Goal: Task Accomplishment & Management: Manage account settings

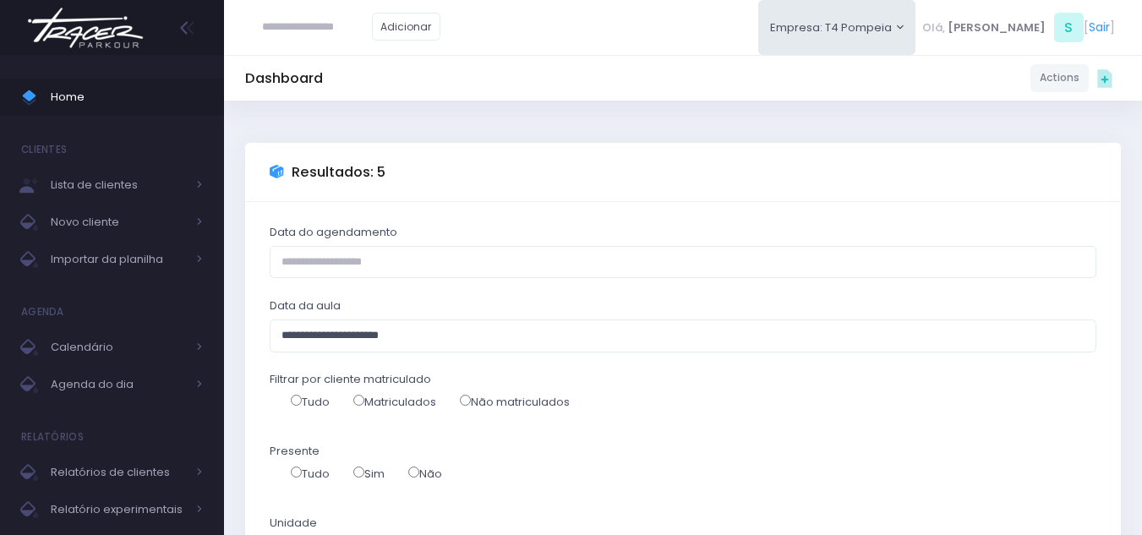
select select
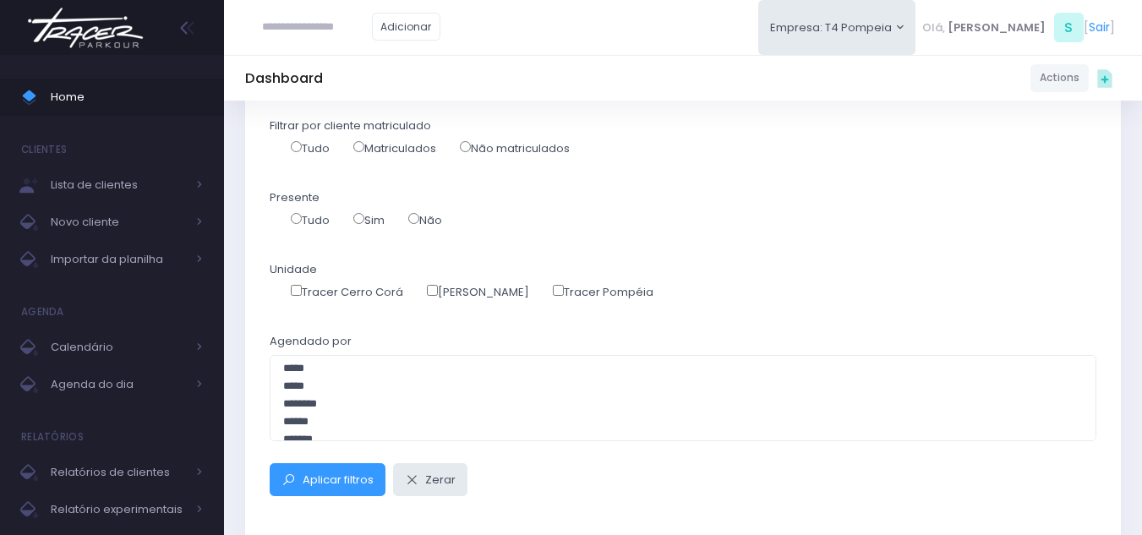
scroll to position [169, 0]
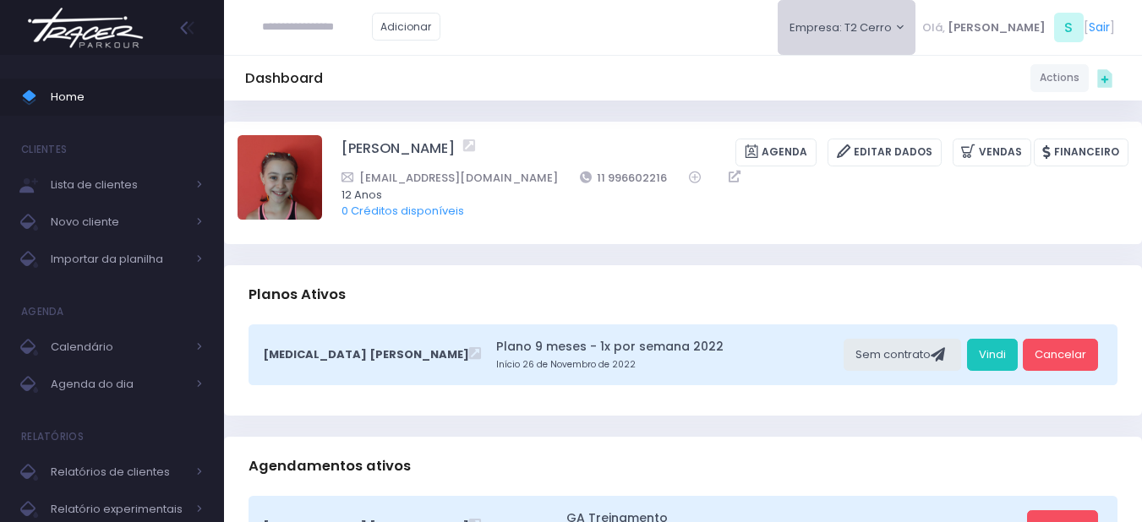
click at [884, 20] on button "Empresa: T2 Cerro" at bounding box center [847, 27] width 139 height 55
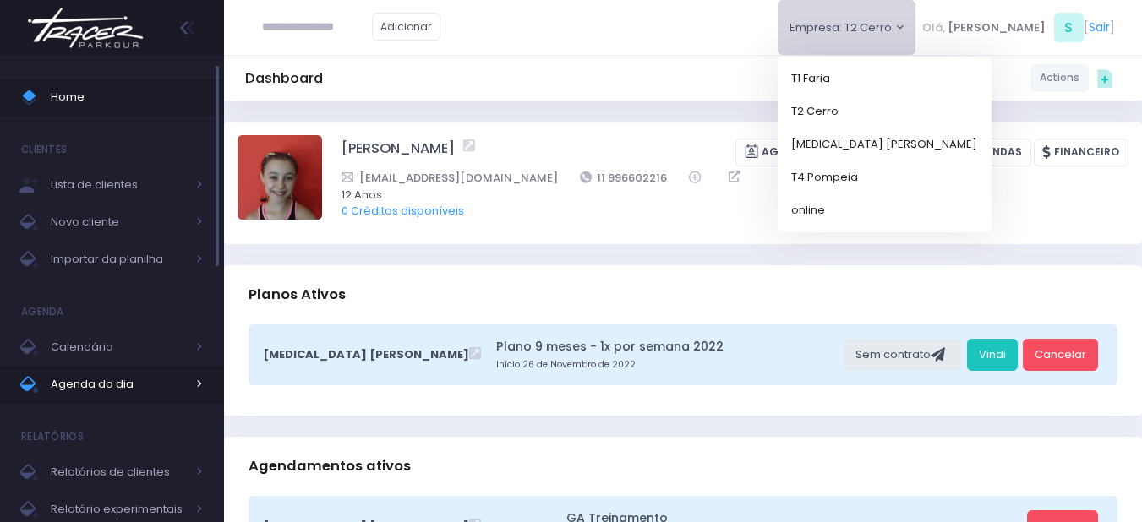
click at [71, 384] on span "Agenda do dia" at bounding box center [118, 385] width 135 height 22
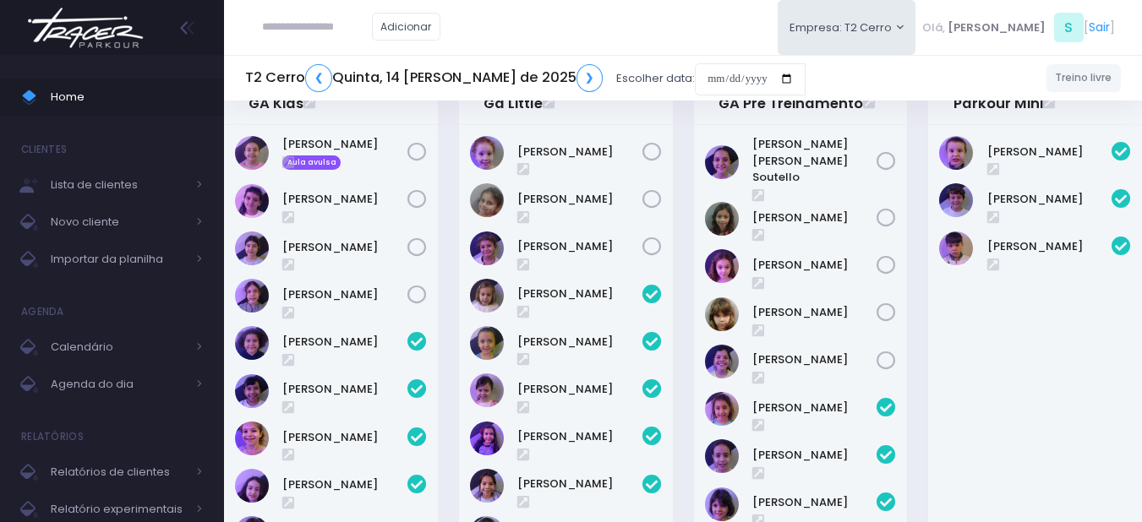
scroll to position [85, 0]
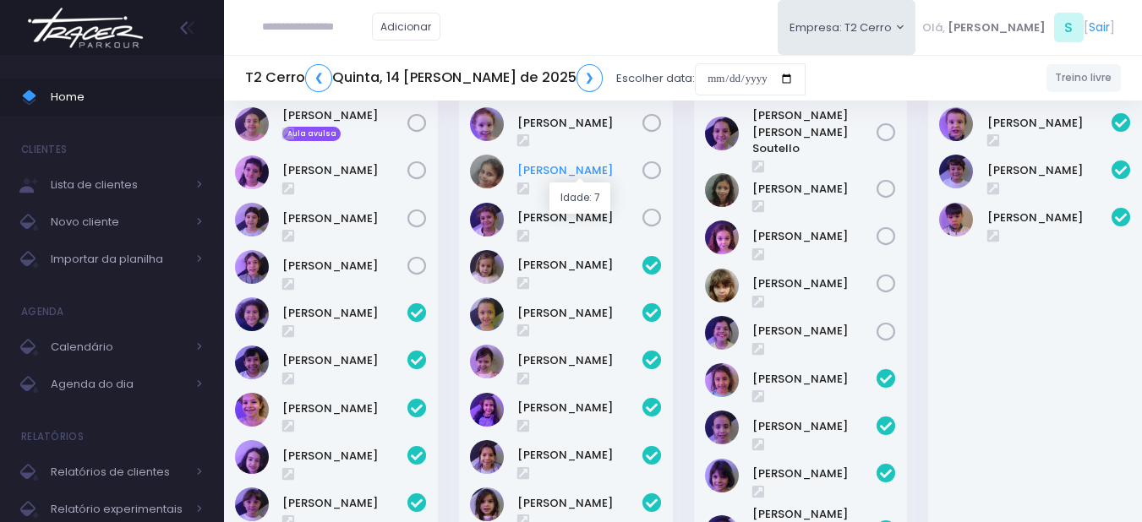
click at [566, 169] on link "Heloísa Amado" at bounding box center [579, 170] width 125 height 17
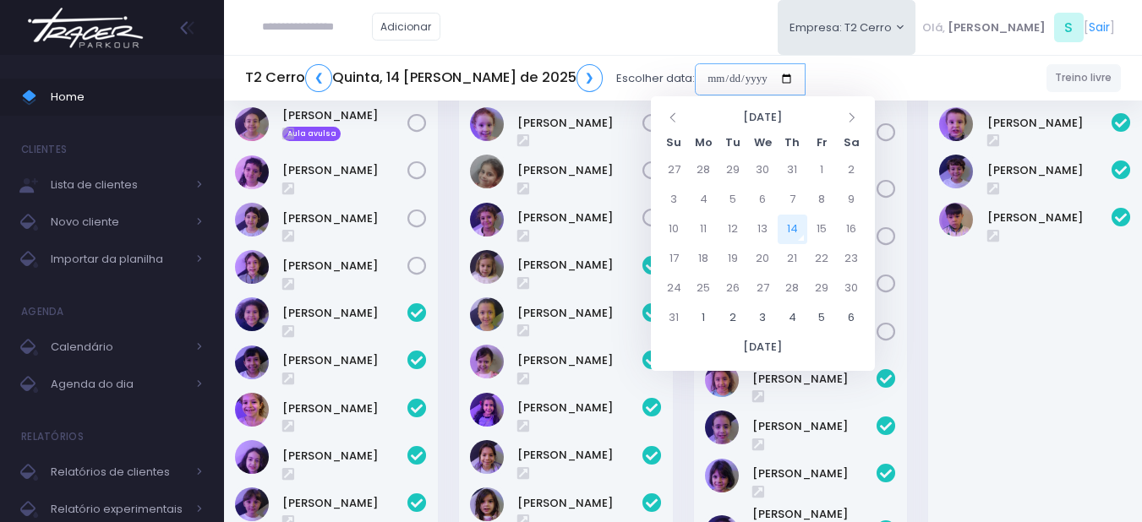
click at [695, 79] on input "date" at bounding box center [750, 79] width 111 height 32
click at [847, 229] on td "16" at bounding box center [852, 230] width 30 height 30
type input "**********"
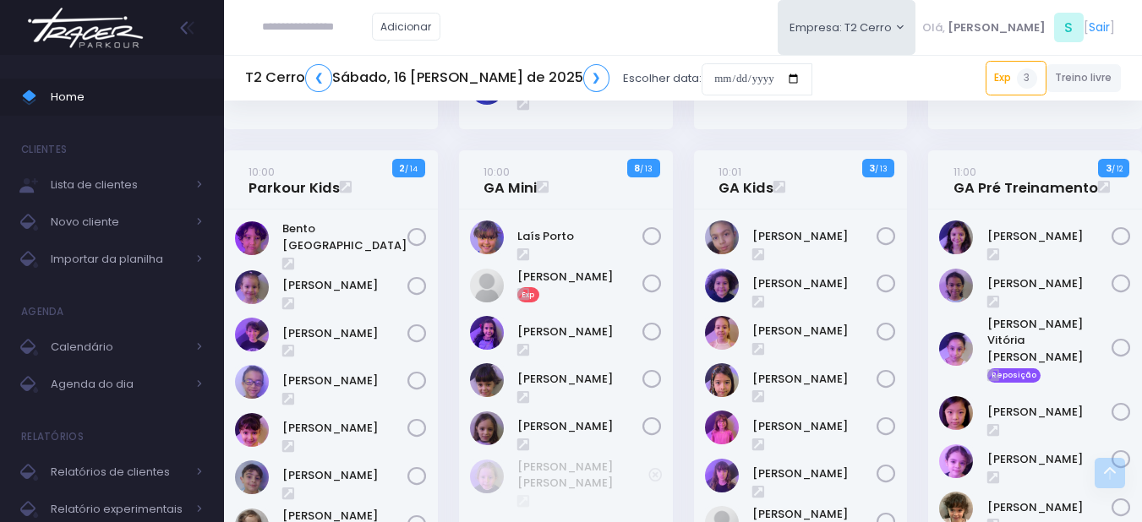
scroll to position [507, 0]
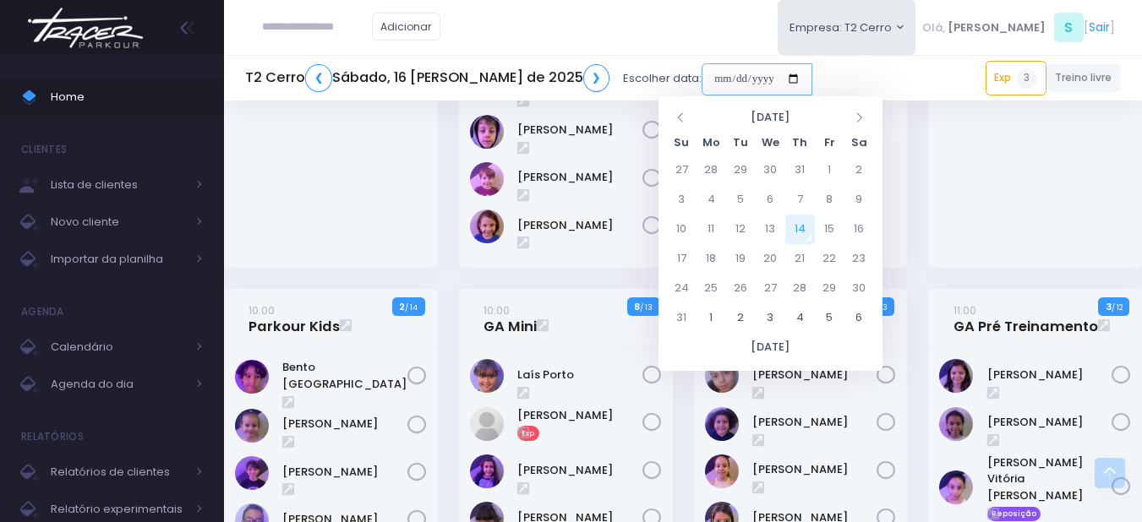
click at [727, 76] on input "date" at bounding box center [757, 79] width 111 height 32
click at [859, 248] on td "23" at bounding box center [860, 259] width 30 height 30
type input "**********"
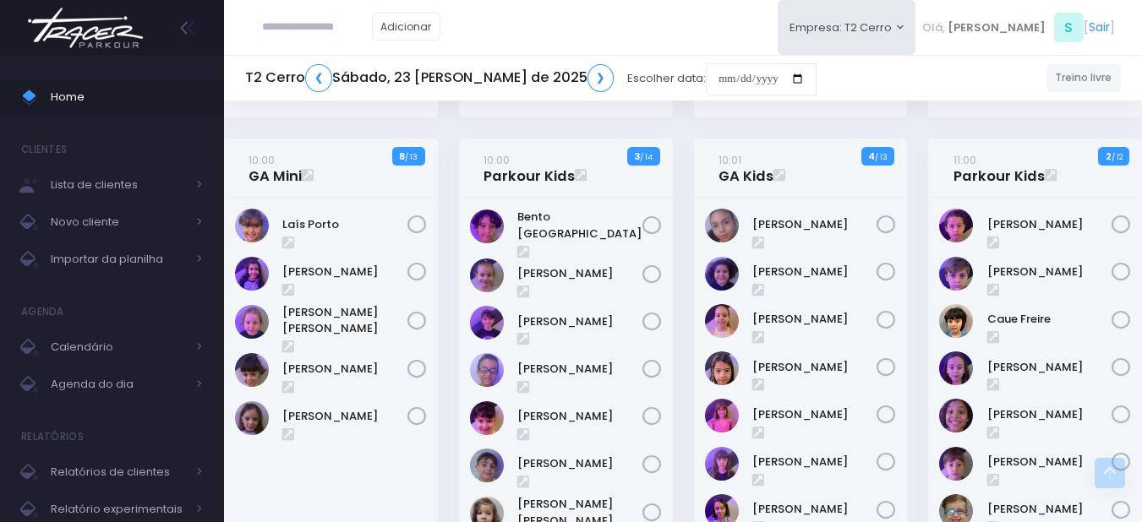
scroll to position [676, 0]
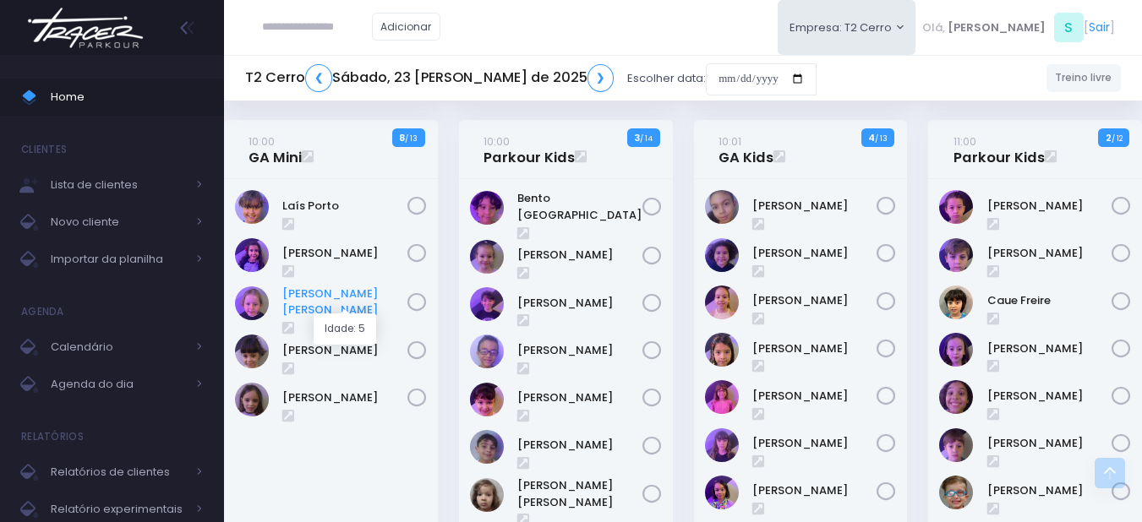
click at [331, 298] on link "[PERSON_NAME] [PERSON_NAME]" at bounding box center [344, 302] width 125 height 33
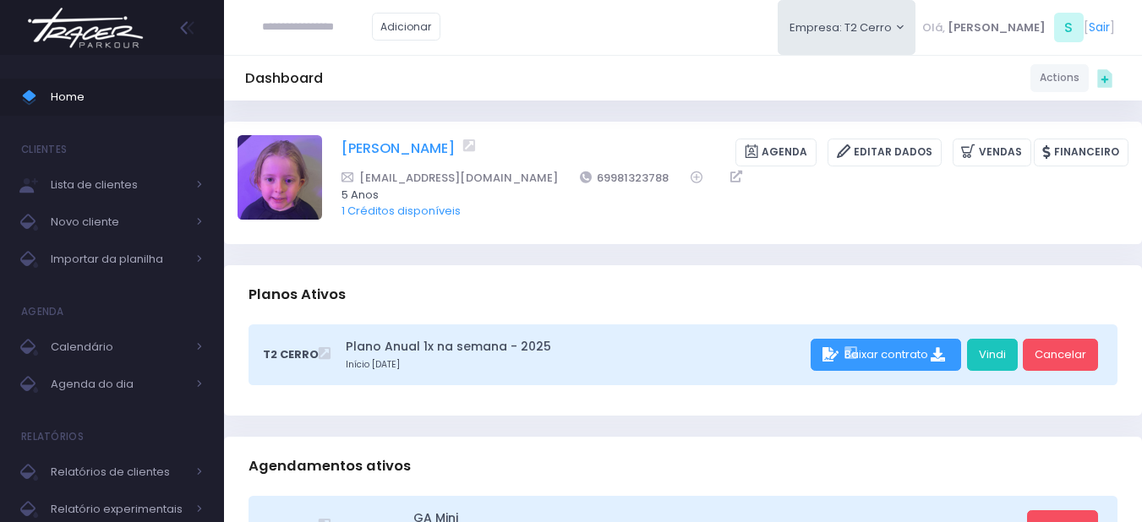
drag, startPoint x: 336, startPoint y: 153, endPoint x: 447, endPoint y: 166, distance: 112.3
click at [466, 163] on div "Maria Alice Sobral Agenda Editar Dados Vendas Financeiro" at bounding box center [683, 182] width 891 height 95
copy link "Maria Alice Sobral"
click at [936, 154] on link "Editar Dados" at bounding box center [885, 153] width 114 height 28
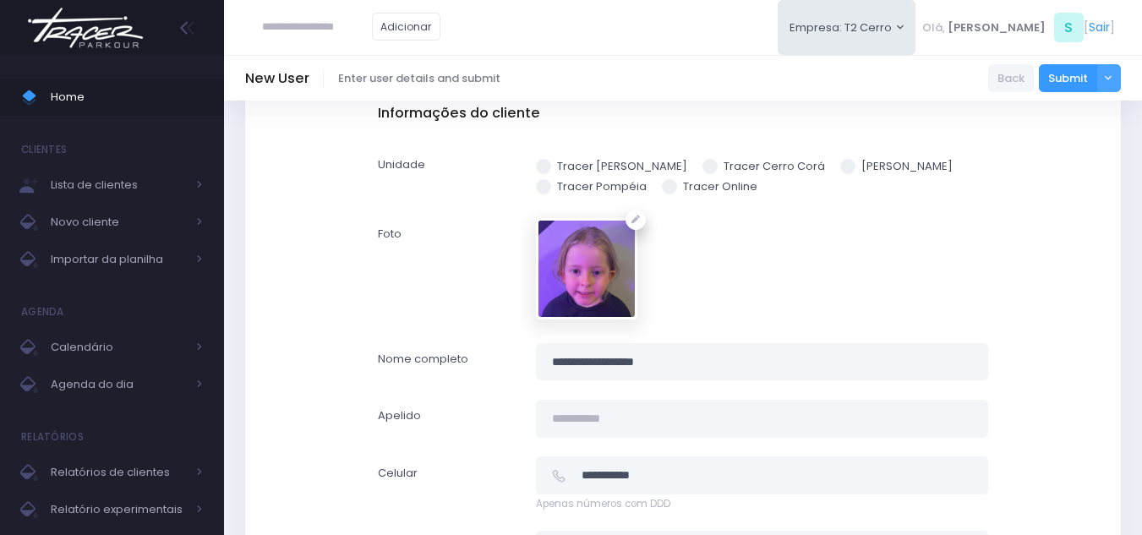
scroll to position [169, 0]
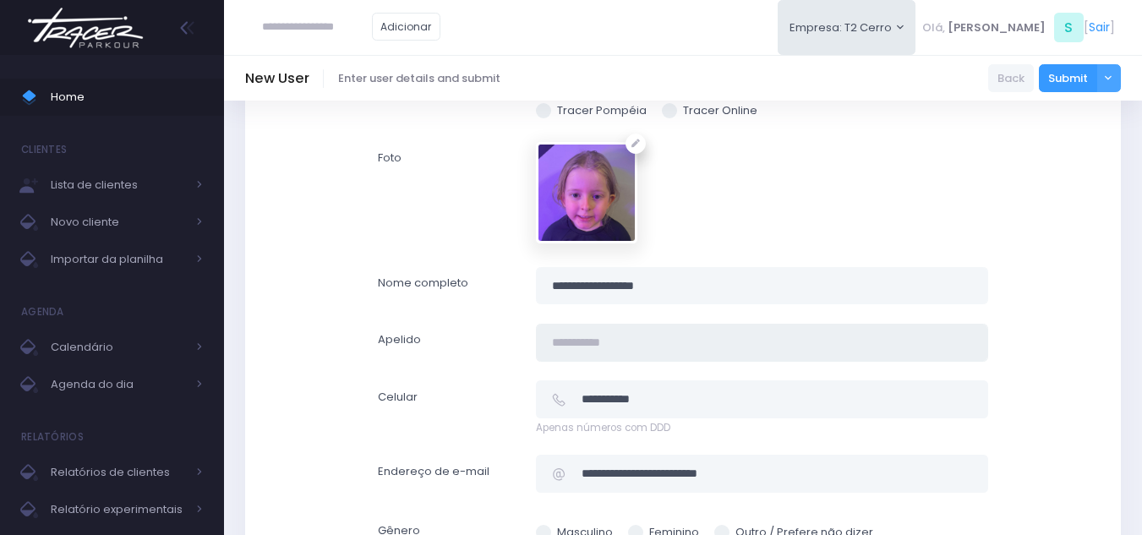
click at [617, 341] on input "text" at bounding box center [762, 343] width 452 height 38
paste input "**********"
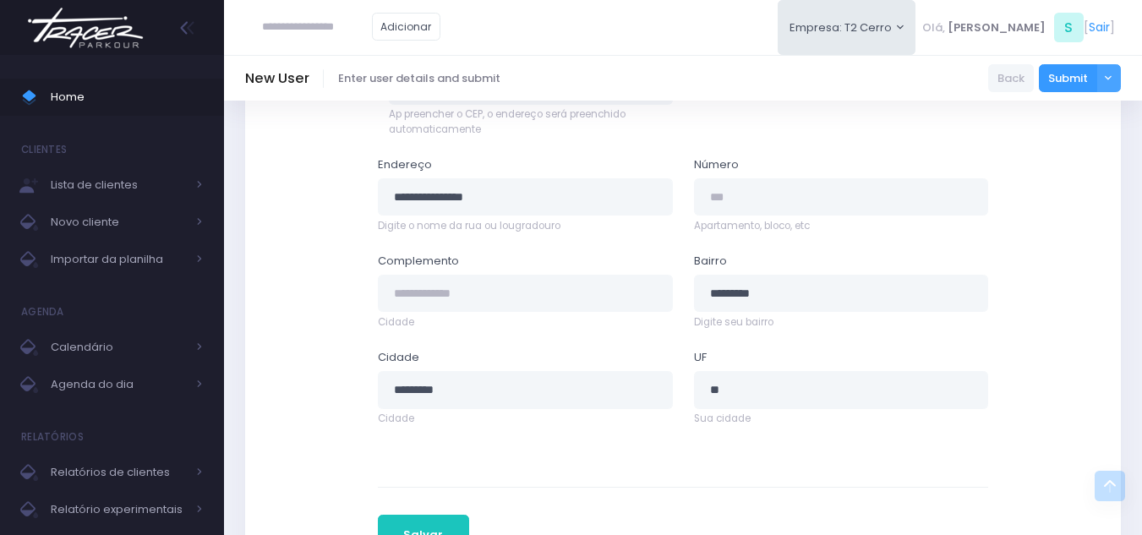
scroll to position [1002, 0]
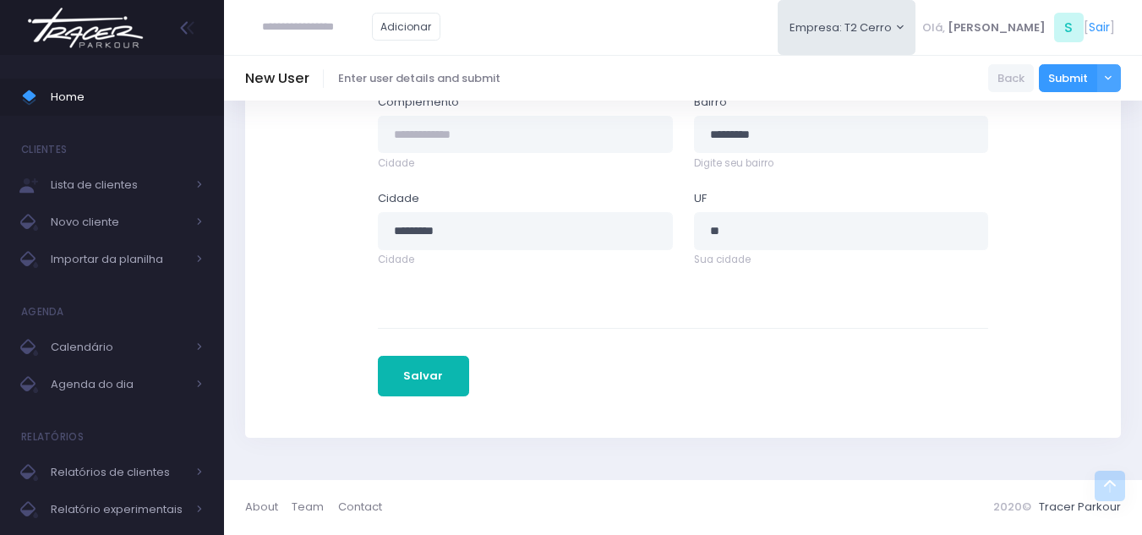
type input "**********"
drag, startPoint x: 423, startPoint y: 372, endPoint x: 419, endPoint y: 333, distance: 39.0
click at [424, 371] on button "Salvar" at bounding box center [423, 376] width 91 height 41
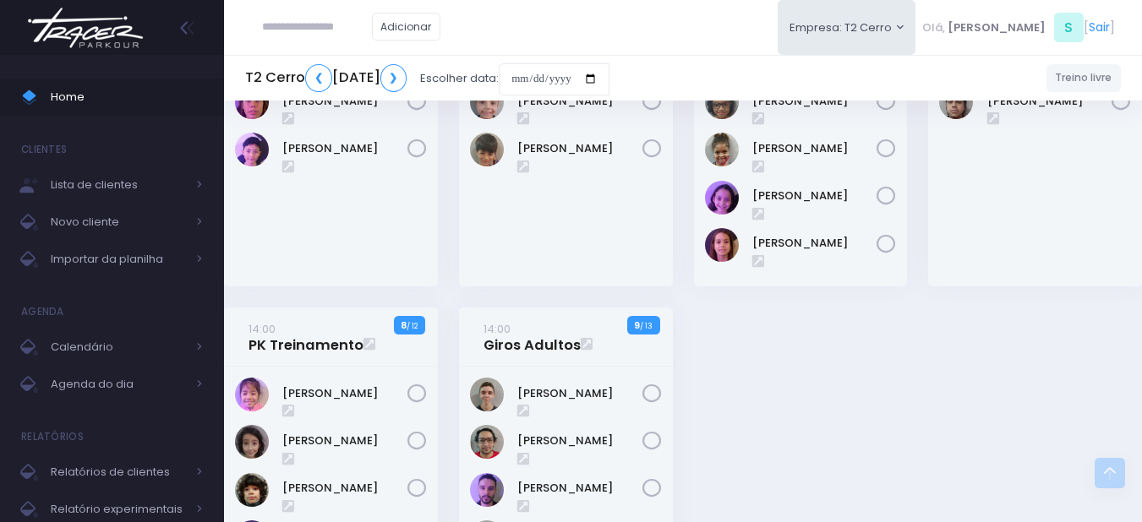
scroll to position [2283, 0]
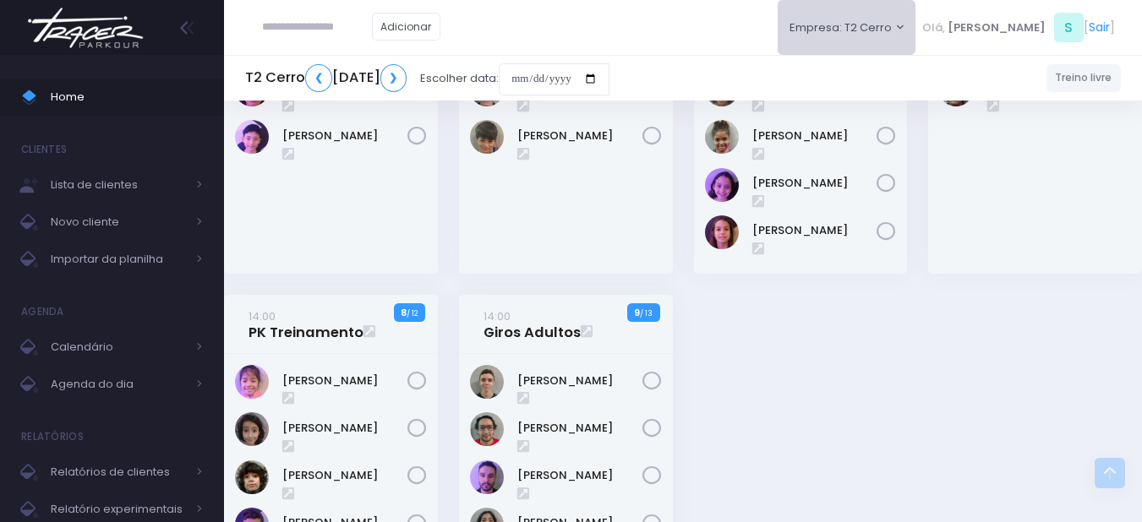
click at [899, 16] on button "Empresa: T2 Cerro" at bounding box center [847, 27] width 139 height 55
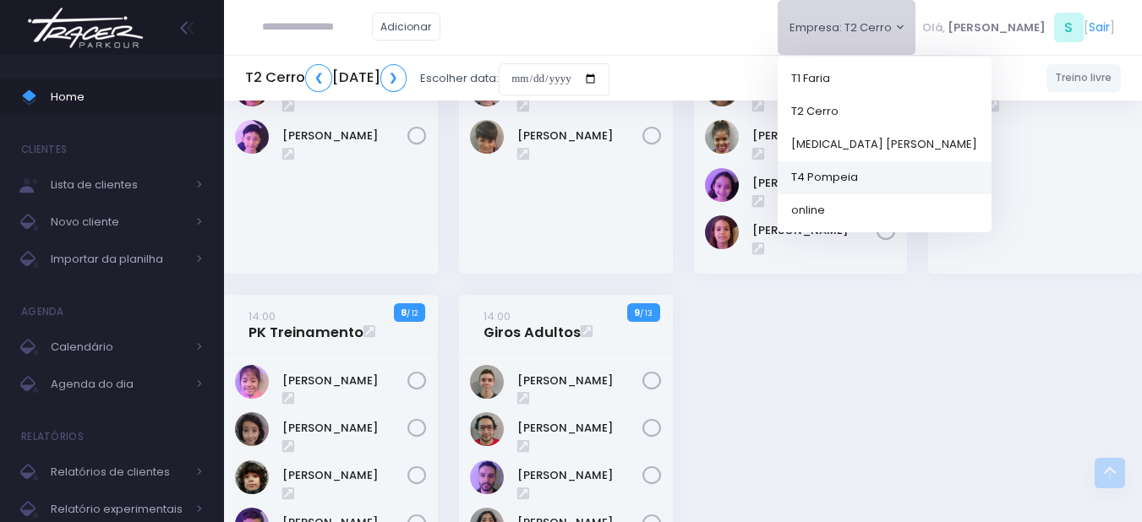
click at [912, 181] on link "T4 Pompeia" at bounding box center [885, 177] width 214 height 33
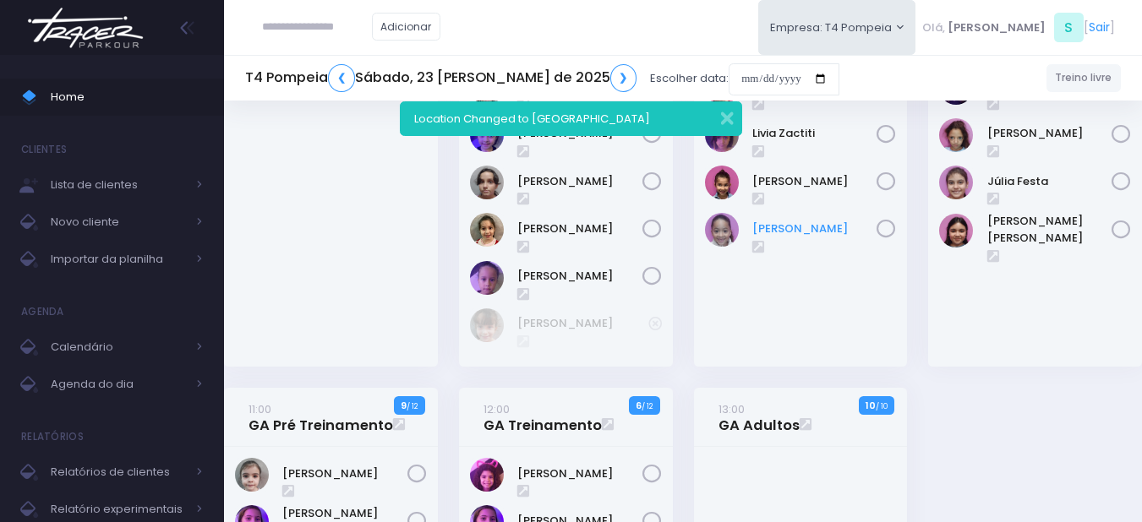
scroll to position [254, 0]
